Goal: Information Seeking & Learning: Learn about a topic

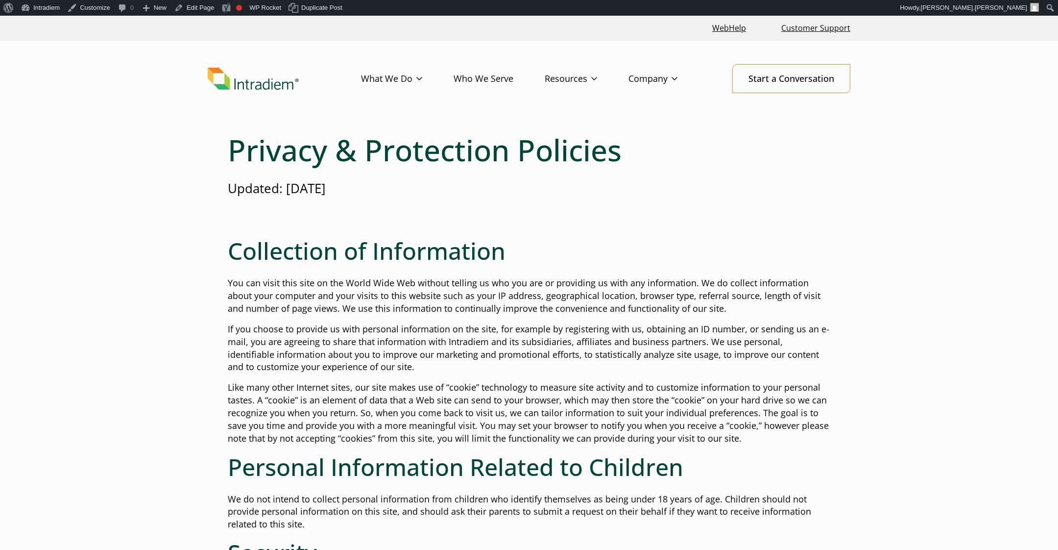
click at [572, 356] on p "If you choose to provide us with personal information on the site, for example …" at bounding box center [529, 348] width 603 height 51
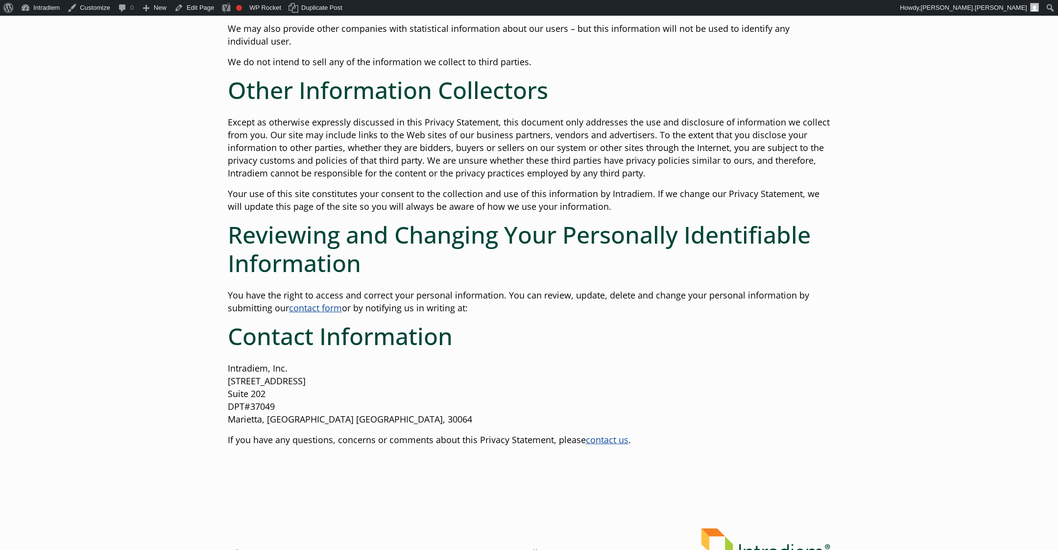
scroll to position [870, 0]
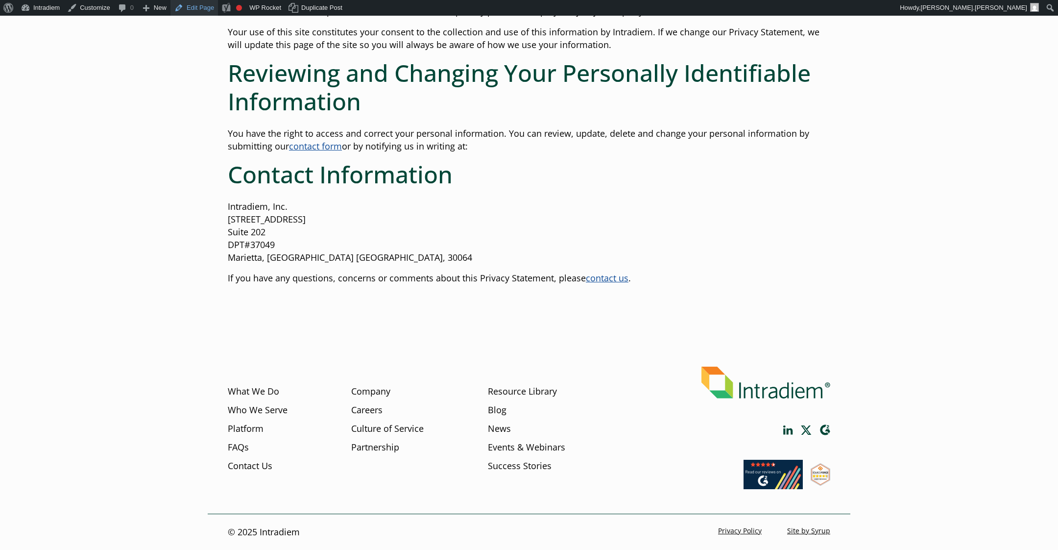
click at [203, 3] on link "Edit Page" at bounding box center [194, 8] width 48 height 16
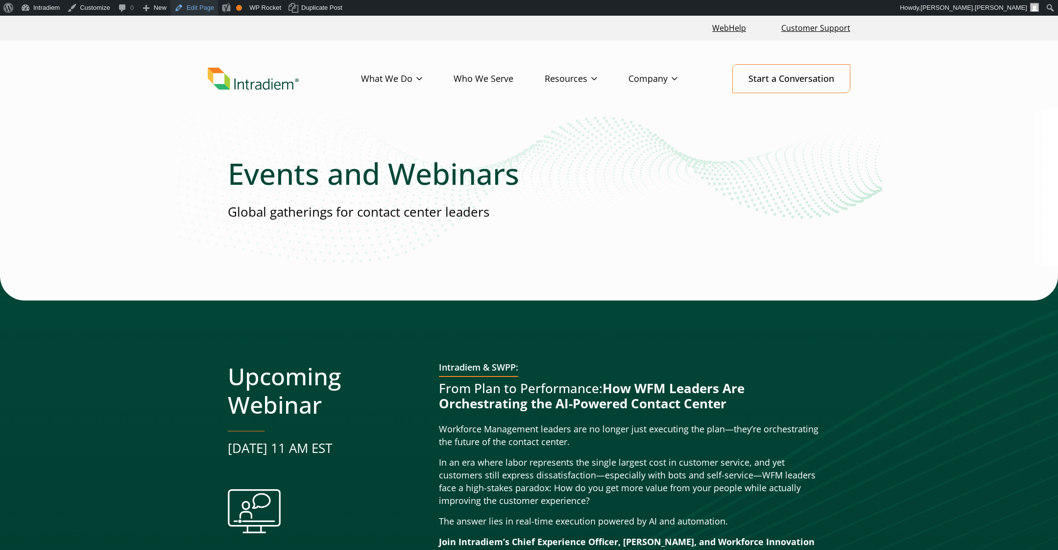
click at [191, 7] on link "Edit Page" at bounding box center [194, 8] width 48 height 16
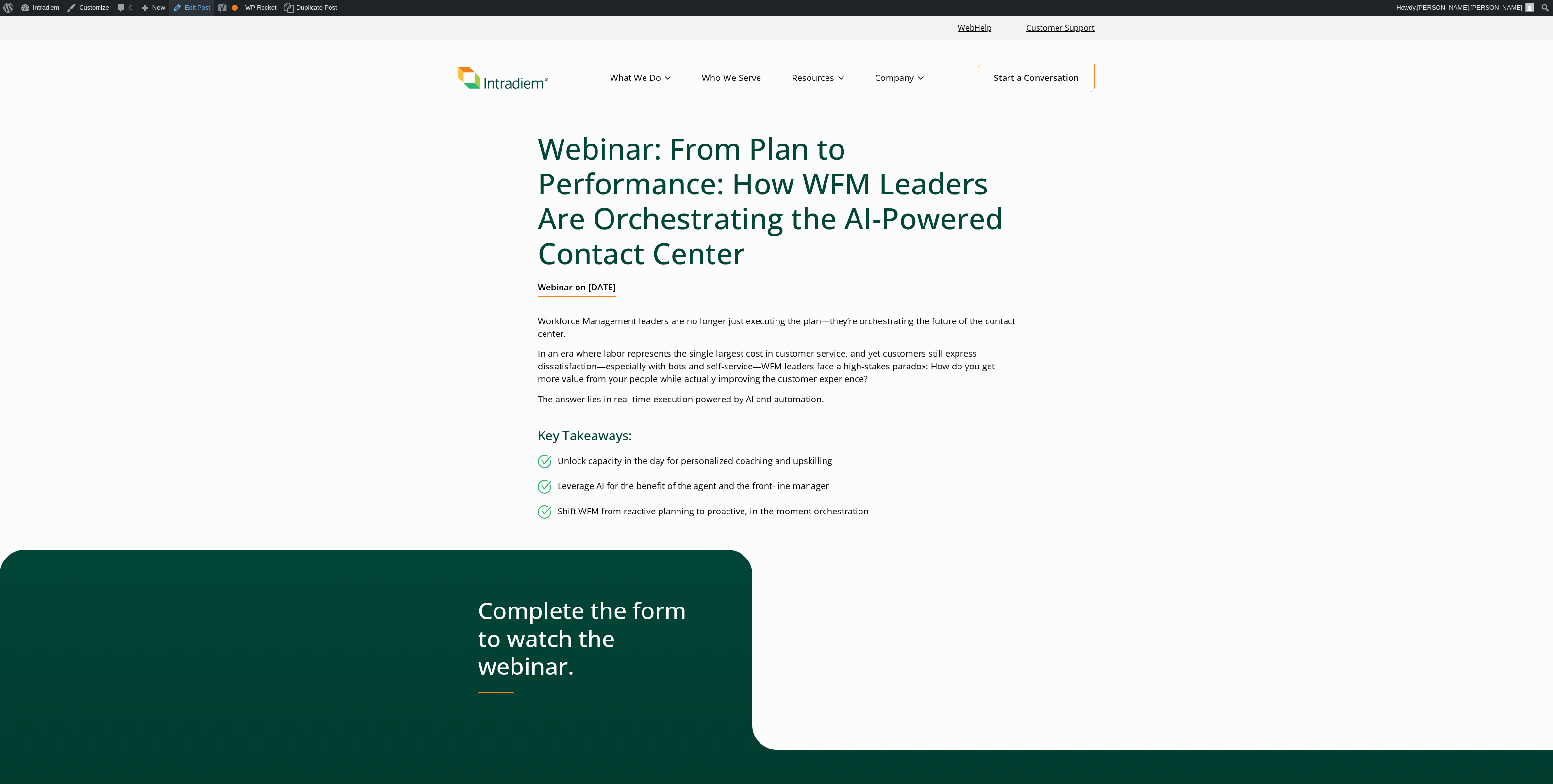
click at [197, 9] on link "Edit Post" at bounding box center [191, 8] width 46 height 16
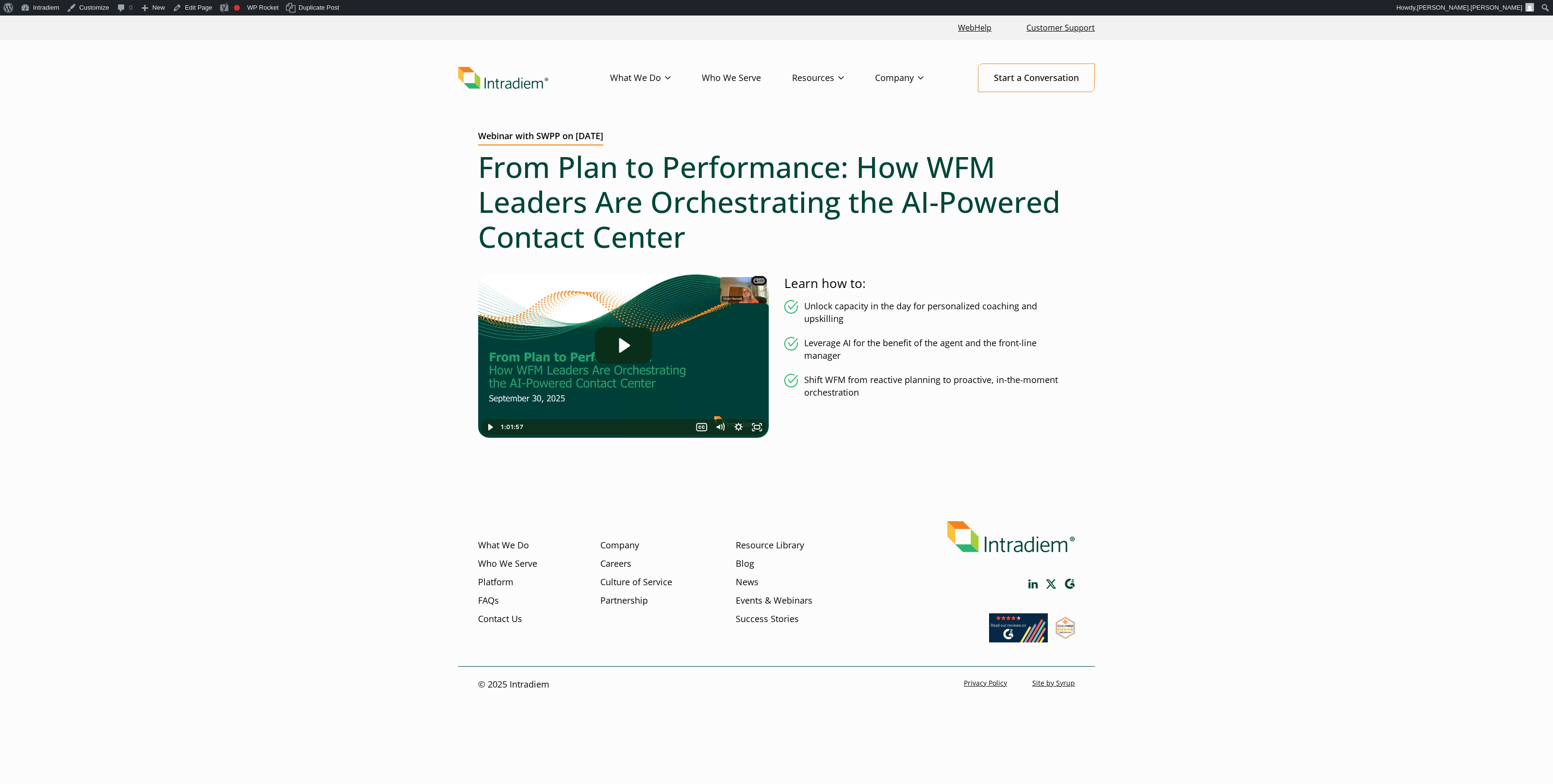
click at [1130, 217] on main "Webinar with SWPP on September 30, 2025 From Plan to Performance: How WFM Leade…" at bounding box center [776, 320] width 1553 height 379
drag, startPoint x: 1072, startPoint y: 226, endPoint x: 897, endPoint y: 202, distance: 176.6
click at [1072, 225] on h1 "From Plan to Performance: How WFM Leaders Are Orchestrating the AI-Powered Cont…" at bounding box center [776, 202] width 597 height 105
drag, startPoint x: 649, startPoint y: 152, endPoint x: 692, endPoint y: 161, distance: 43.9
click at [702, 152] on h1 "From Plan to Performance: How WFM Leaders Are Orchestrating the AI-Powered Cont…" at bounding box center [776, 202] width 597 height 105
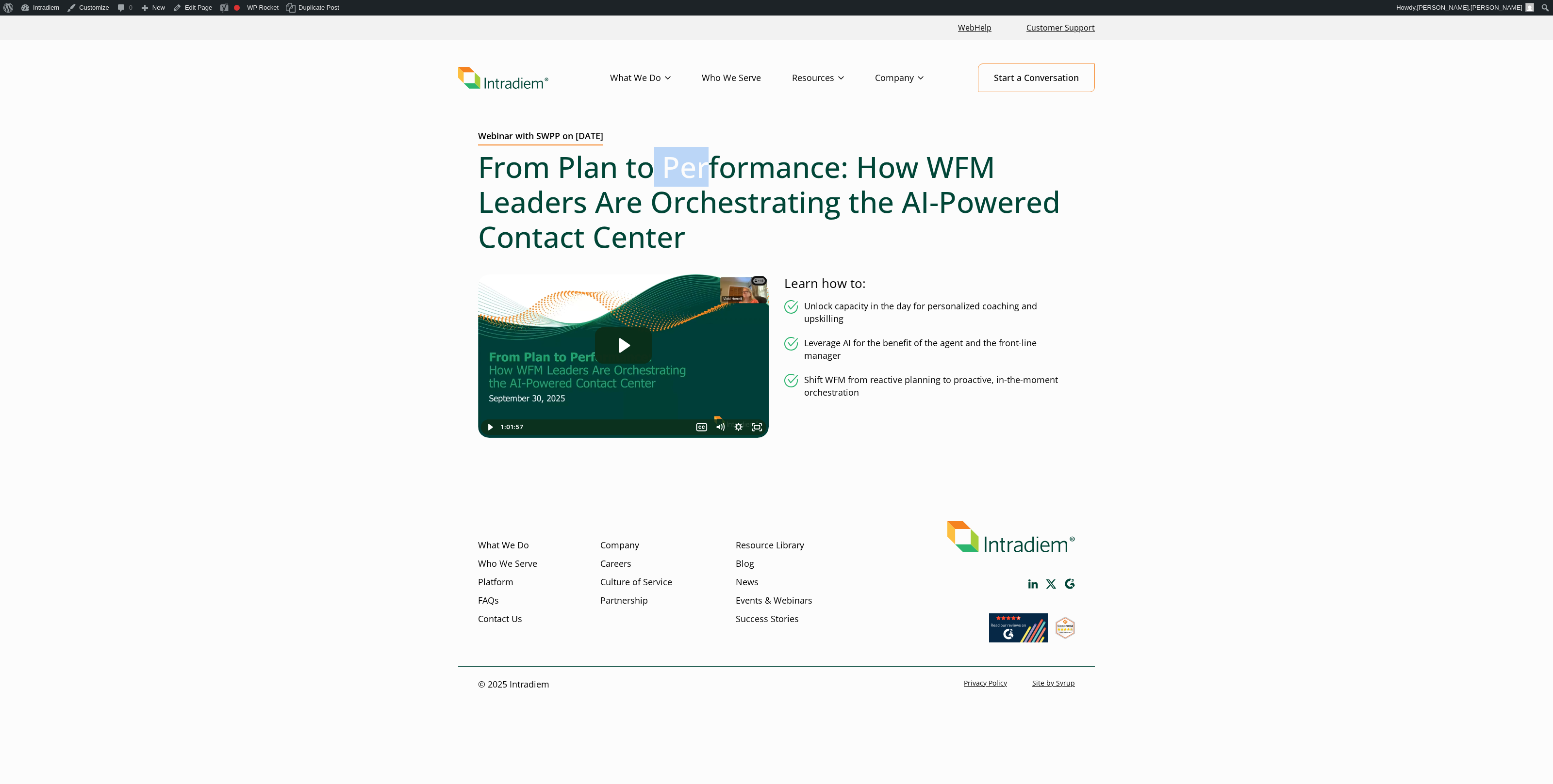
click at [691, 161] on h1 "From Plan to Performance: How WFM Leaders Are Orchestrating the AI-Powered Cont…" at bounding box center [776, 202] width 597 height 105
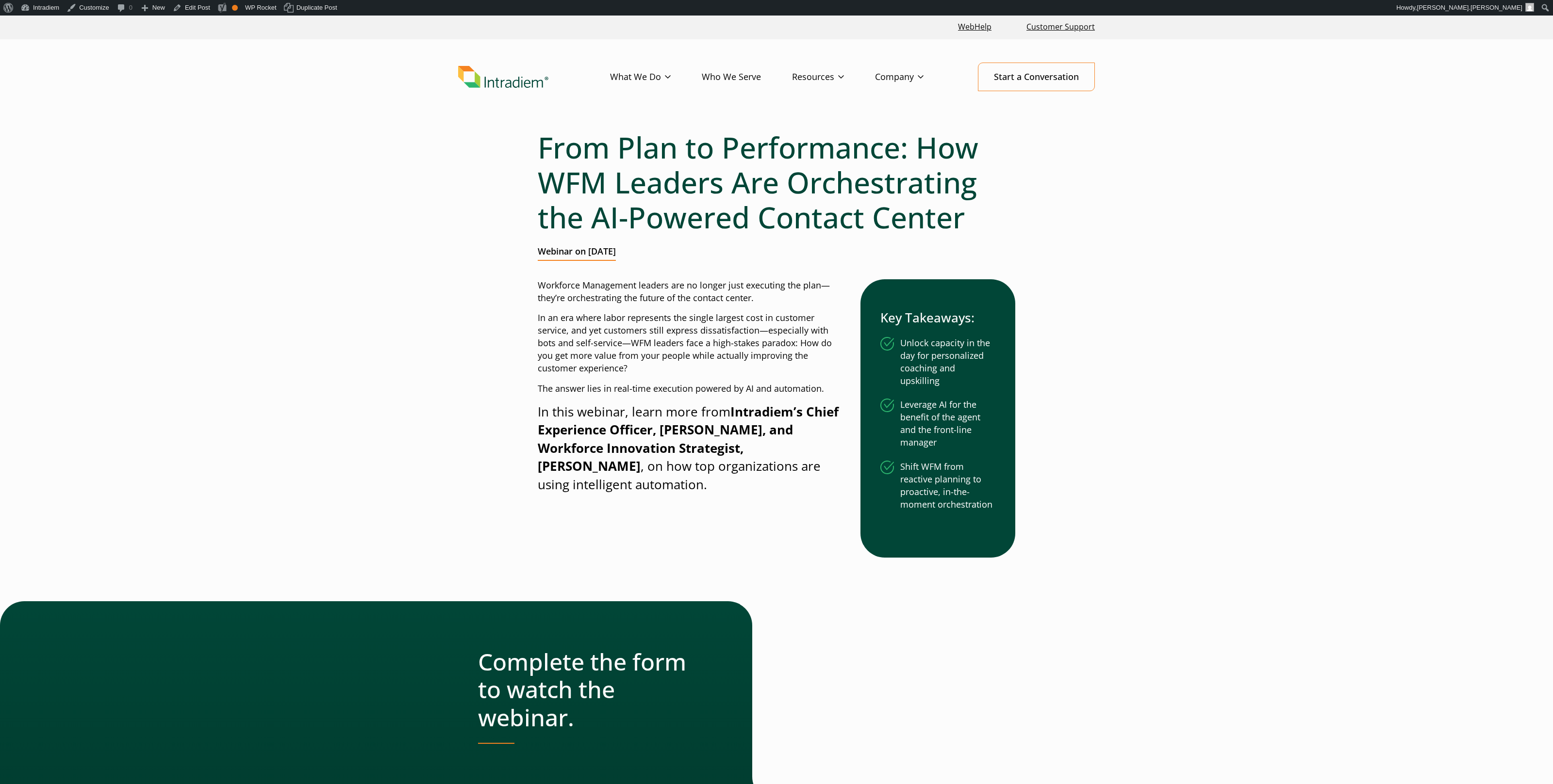
scroll to position [3, 0]
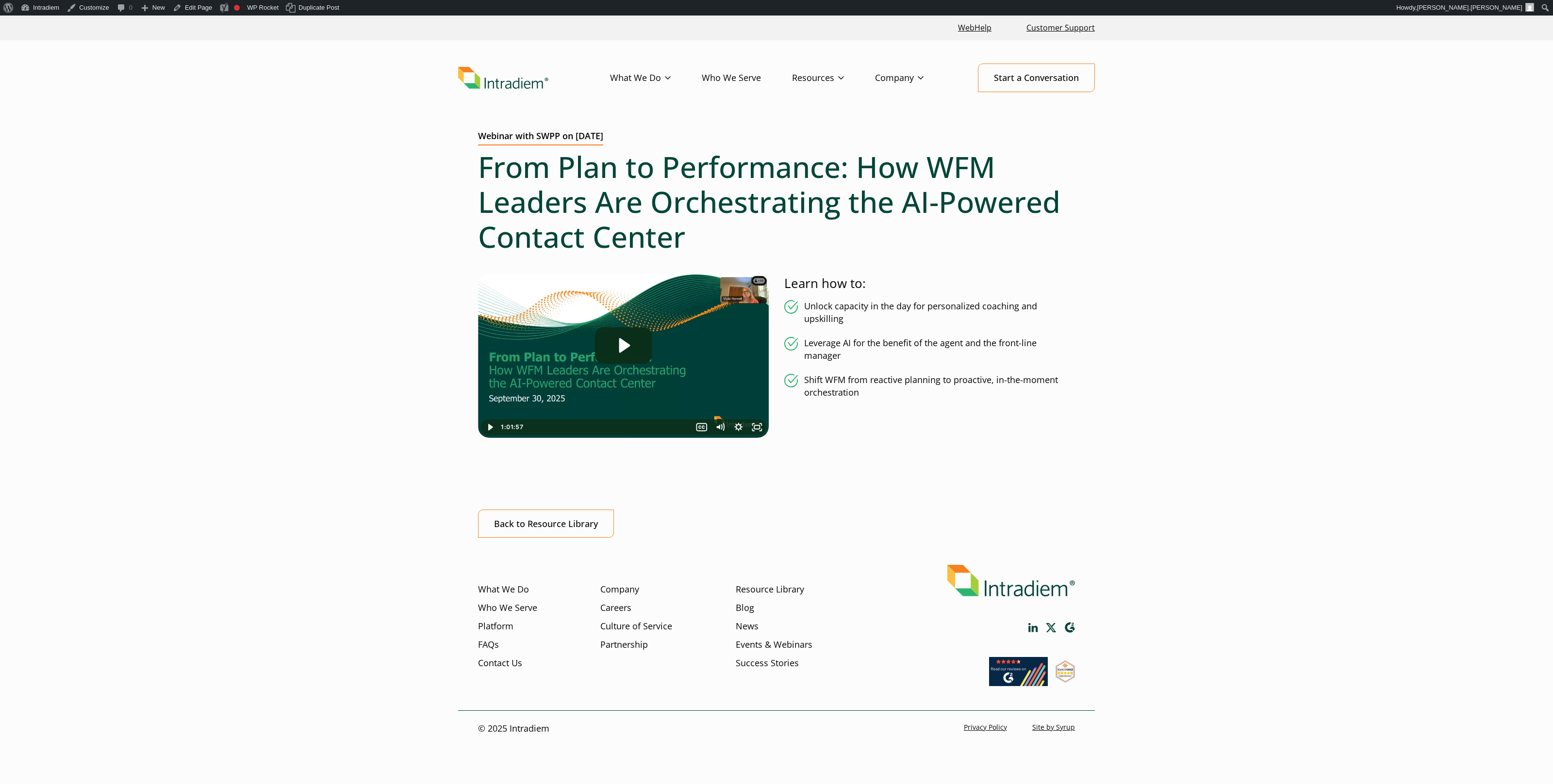
drag, startPoint x: 644, startPoint y: 141, endPoint x: 555, endPoint y: 38, distance: 136.1
click at [481, 134] on div "Webinar with SWPP on September 30, 2025 From Plan to Performance: How WFM Leade…" at bounding box center [776, 334] width 637 height 407
copy h2 "Webinar with SWPP on September 30, 2025"
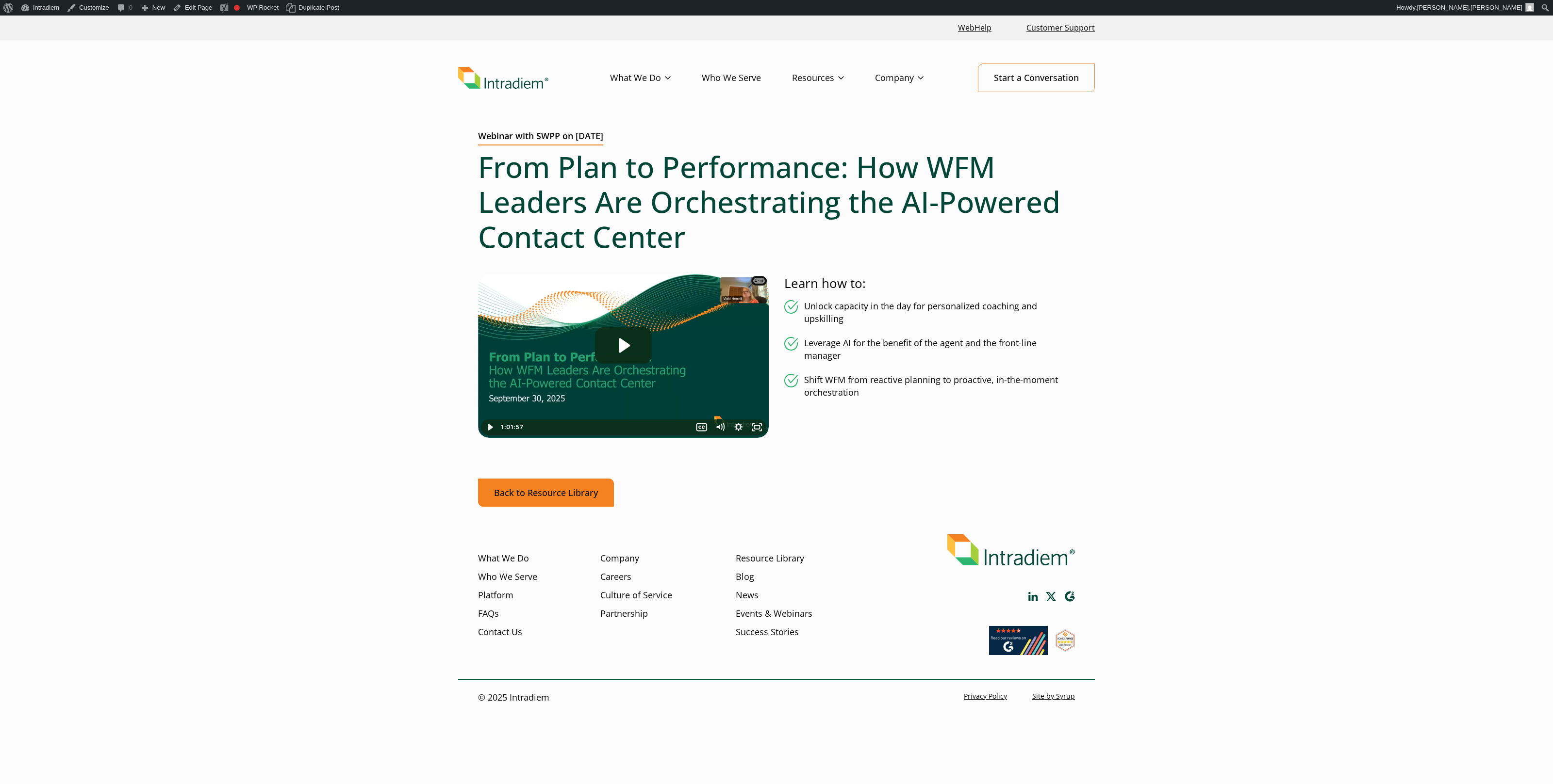
click at [565, 501] on link "Back to Resource Library" at bounding box center [546, 493] width 136 height 29
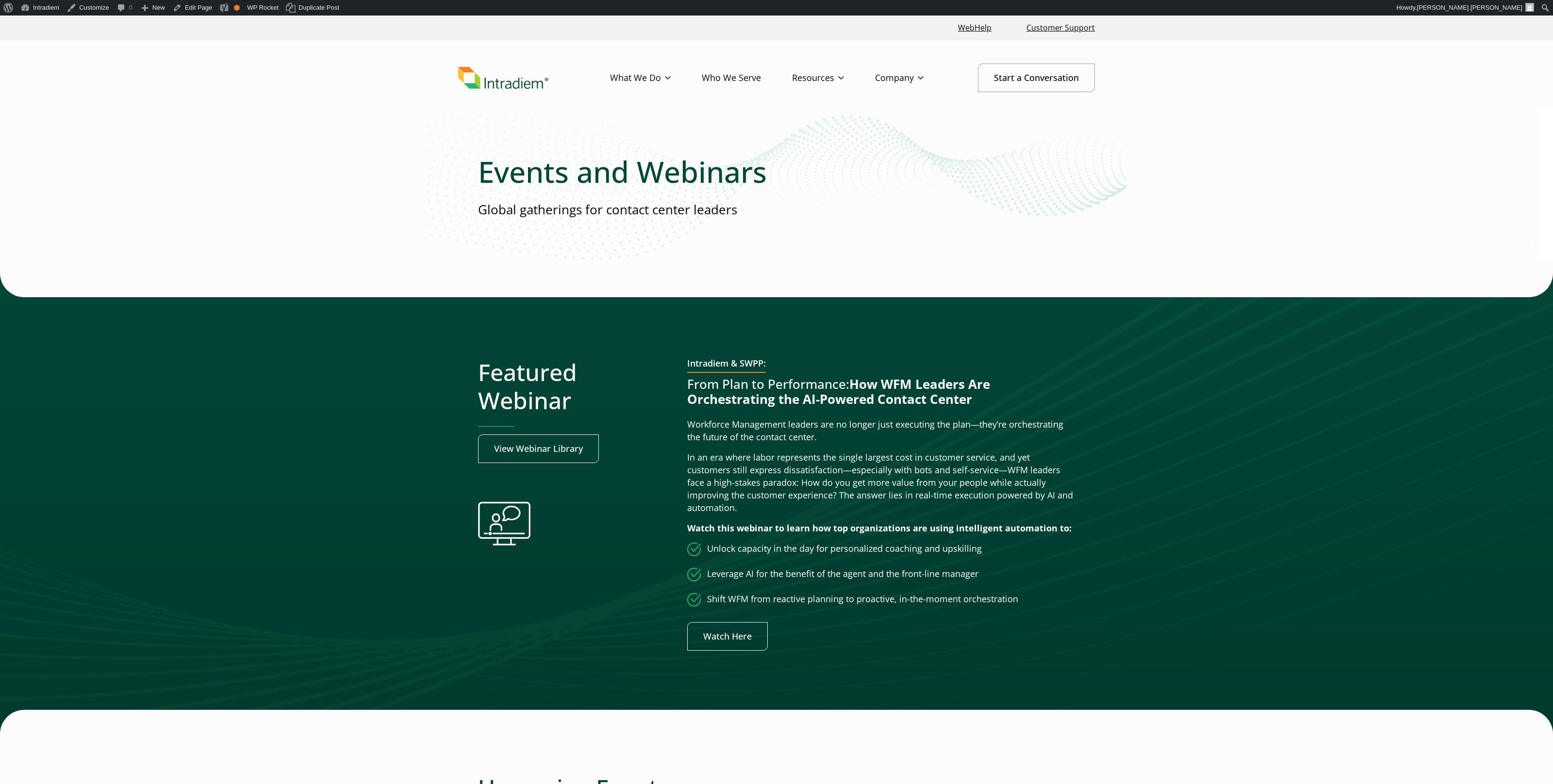
drag, startPoint x: 843, startPoint y: 225, endPoint x: 866, endPoint y: 219, distance: 23.8
drag, startPoint x: 1019, startPoint y: 230, endPoint x: 732, endPoint y: 171, distance: 293.0
click at [1278, 313] on div at bounding box center [776, 503] width 1553 height 460
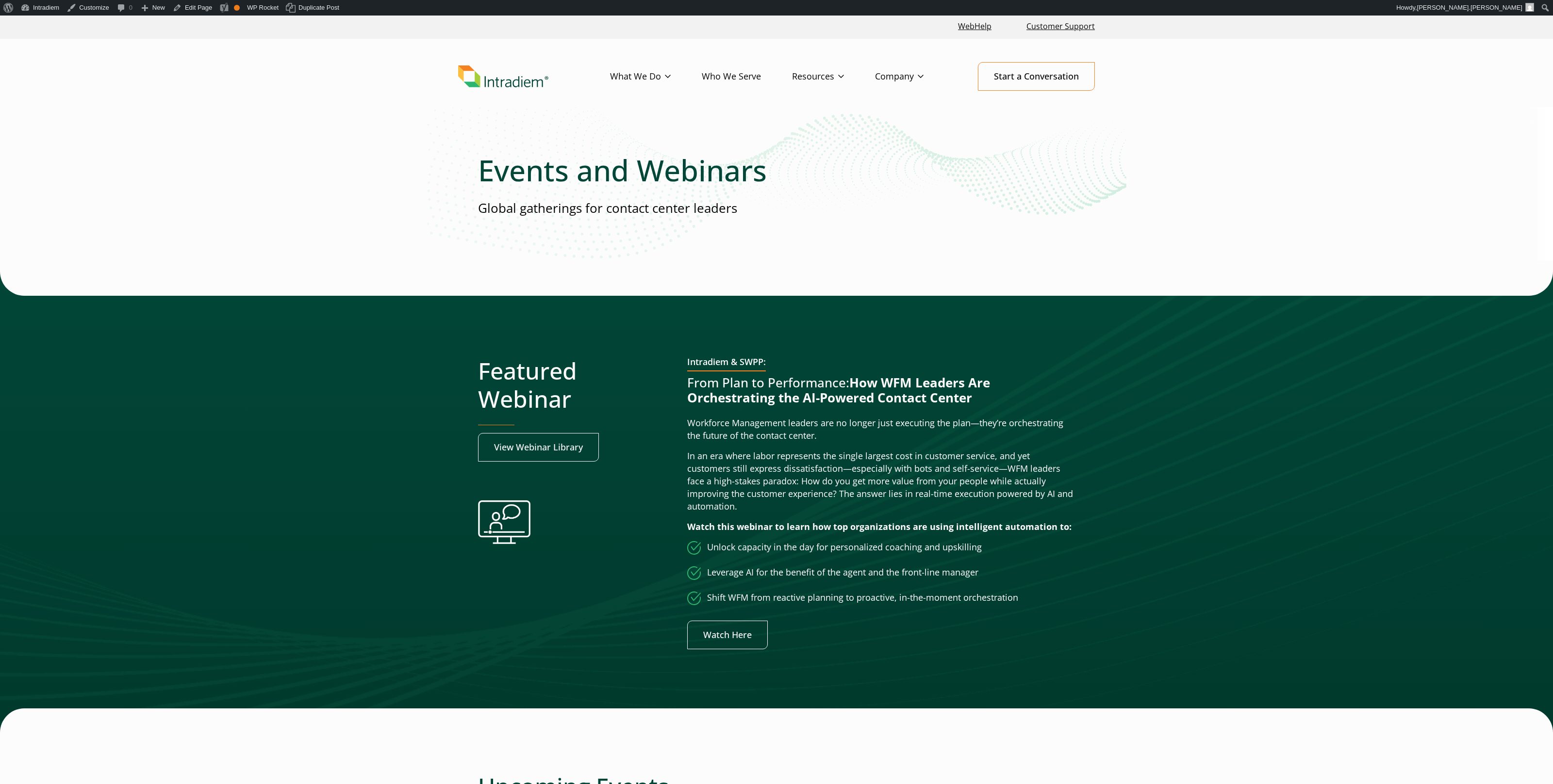
scroll to position [1, 0]
drag, startPoint x: 512, startPoint y: 174, endPoint x: 784, endPoint y: 178, distance: 272.0
click at [730, 171] on h1 "Events and Webinars" at bounding box center [776, 170] width 597 height 35
click at [784, 178] on h1 "Events and Webinars" at bounding box center [776, 170] width 597 height 35
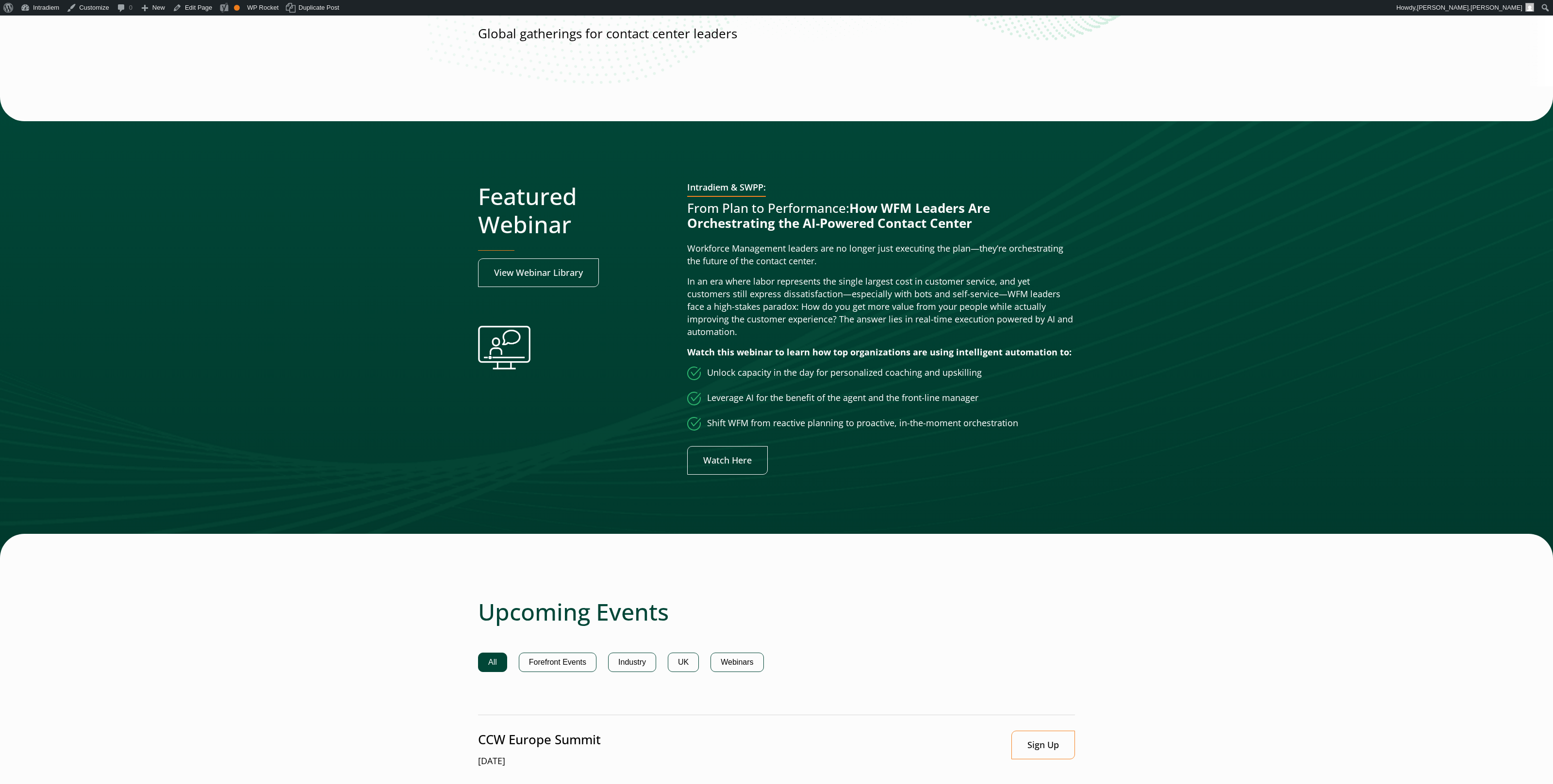
scroll to position [175, 0]
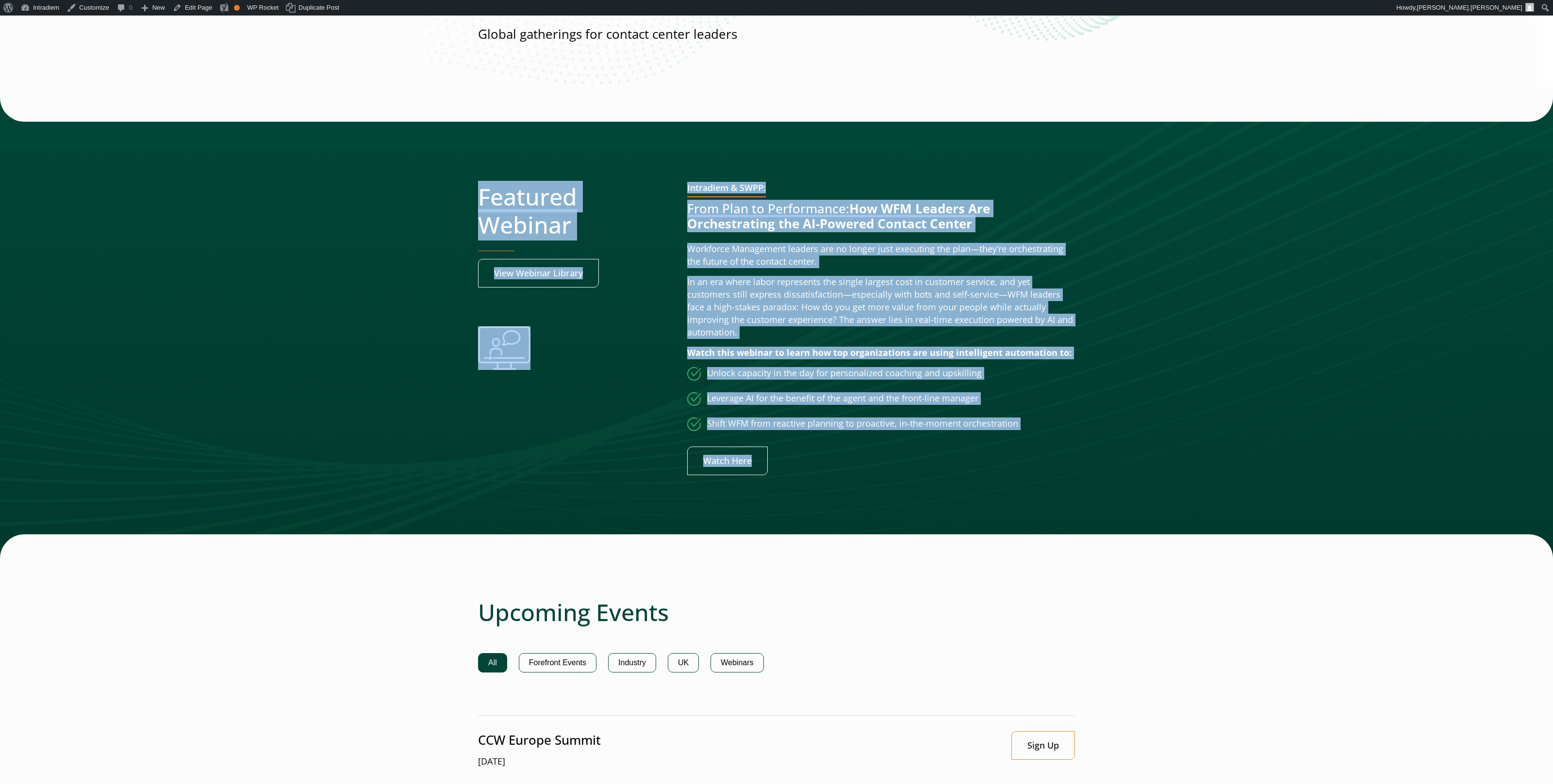
drag, startPoint x: 689, startPoint y: 214, endPoint x: 1027, endPoint y: 450, distance: 412.2
click at [953, 459] on div "Featured Webinar View Webinar Library Intradiem & SWPP: From Plan to Performanc…" at bounding box center [776, 327] width 1553 height 460
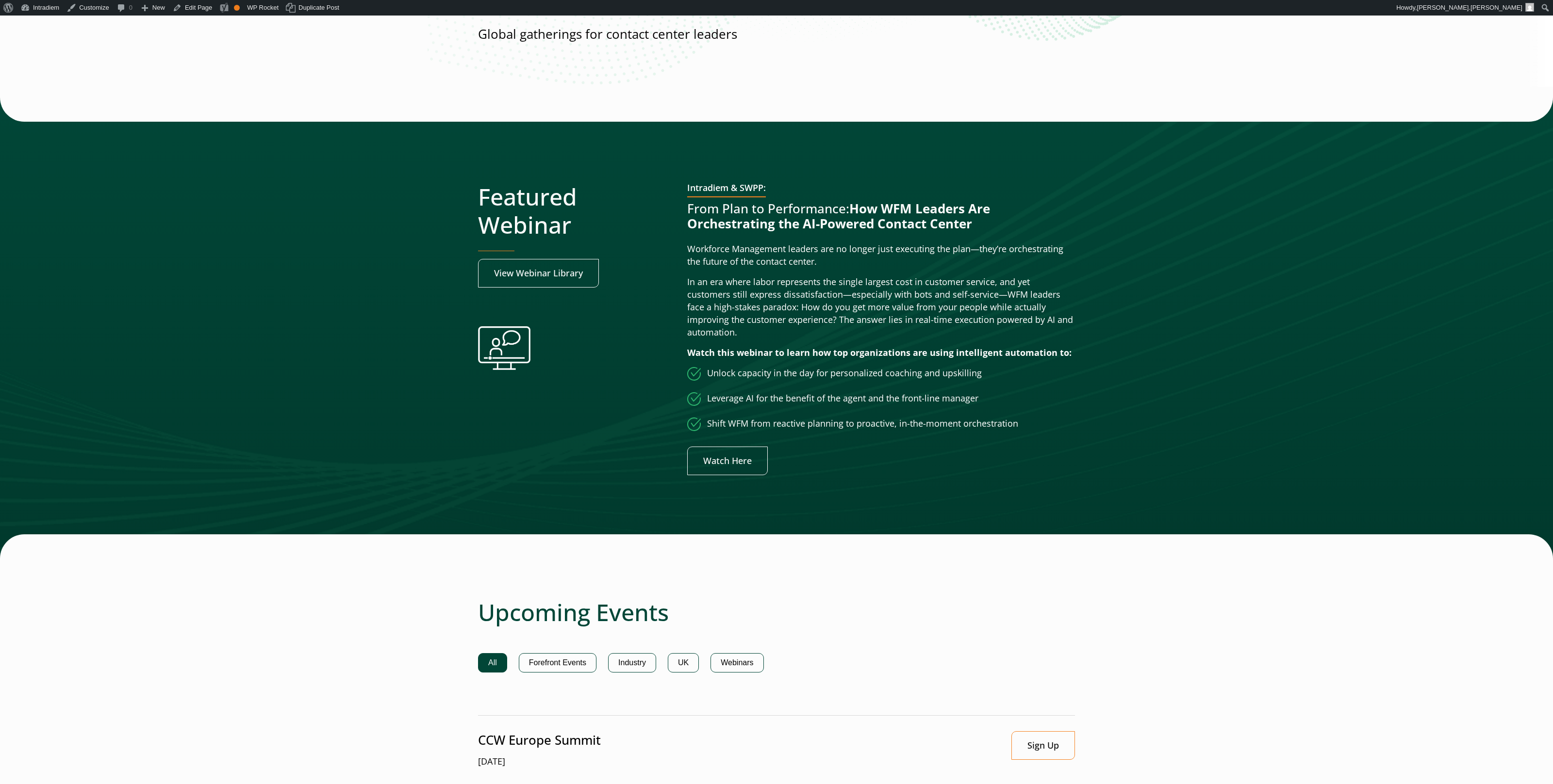
click at [1109, 445] on div at bounding box center [776, 327] width 1553 height 460
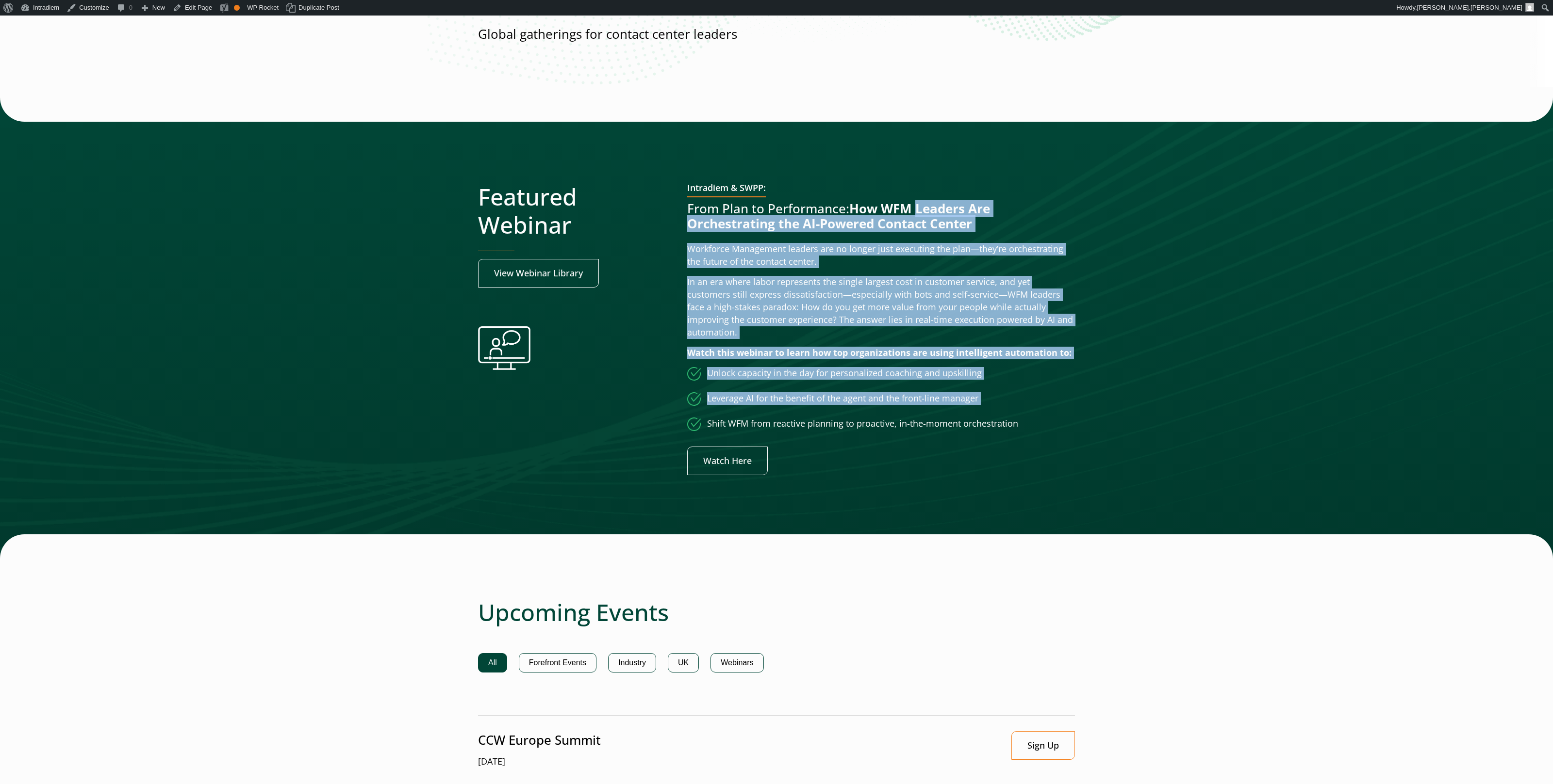
drag, startPoint x: 909, startPoint y: 215, endPoint x: 1035, endPoint y: 415, distance: 236.4
click at [947, 403] on div "Intradiem & SWPP: From Plan to Performance: How WFM Leaders Are Orchestrating t…" at bounding box center [880, 329] width 387 height 292
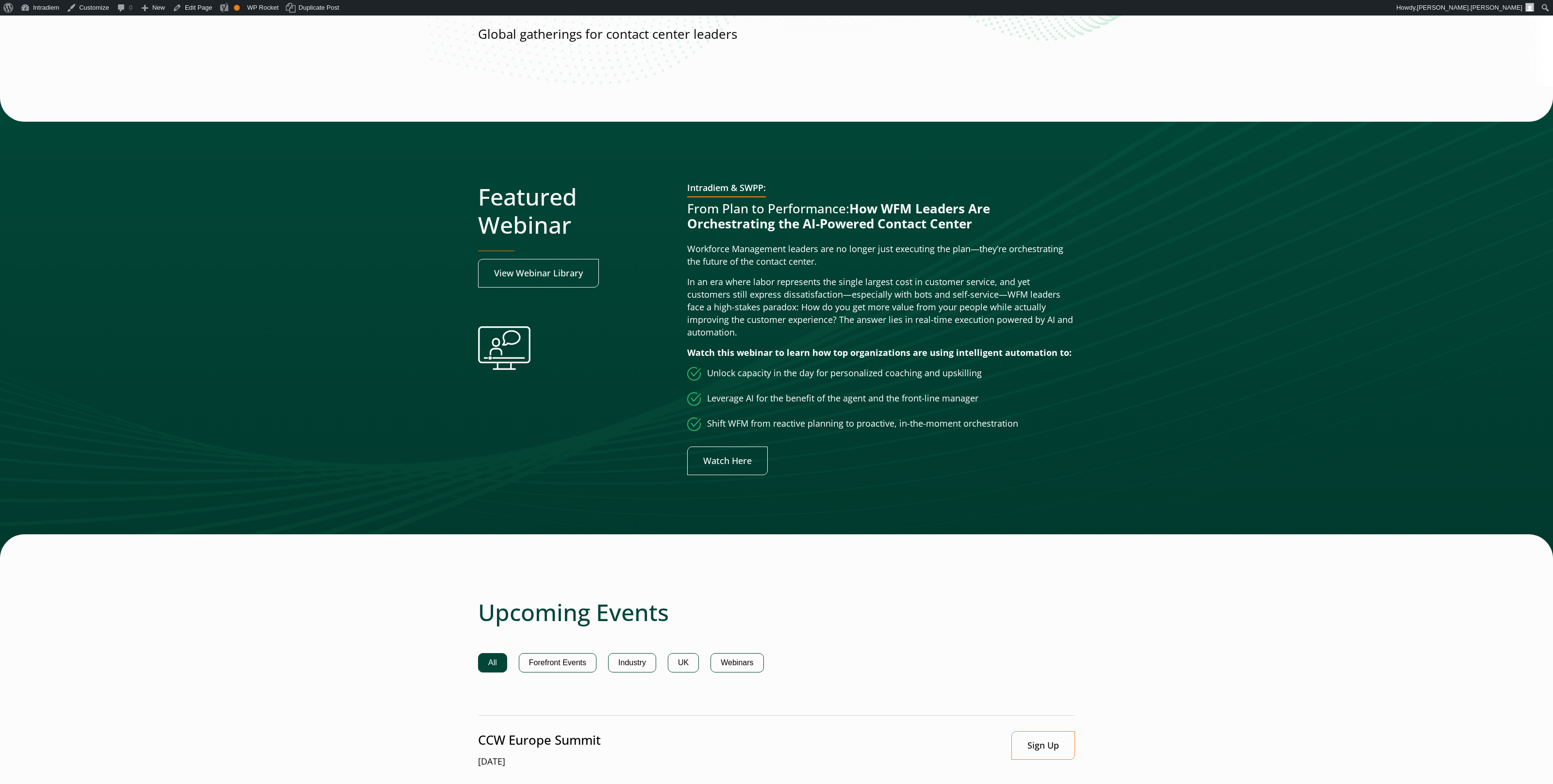
click at [1096, 309] on div at bounding box center [776, 327] width 1553 height 460
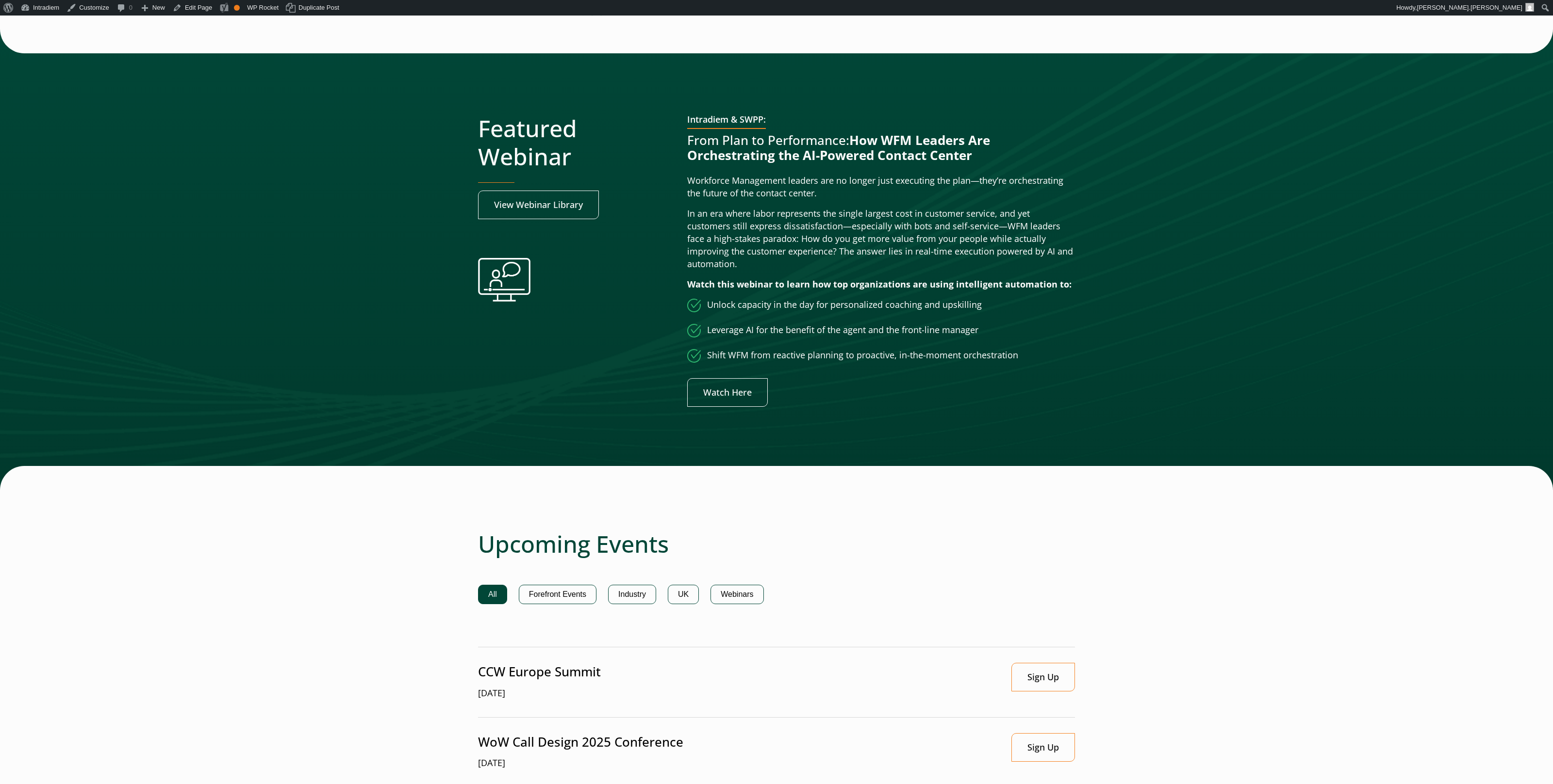
scroll to position [244, 0]
click at [568, 209] on link "View Webinar Library" at bounding box center [539, 205] width 121 height 29
